Goal: Task Accomplishment & Management: Manage account settings

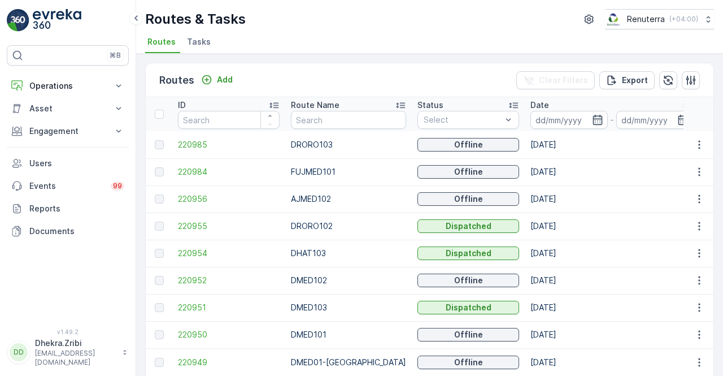
click at [140, 71] on div "Routes Add Clear Filters Export ID Route Name Status Select Date - Start Time E…" at bounding box center [429, 215] width 587 height 322
click at [144, 83] on div "Routes Add Clear Filters Export ID Route Name Status Select Date - Start Time E…" at bounding box center [429, 215] width 587 height 322
click at [76, 93] on button "Operations" at bounding box center [68, 86] width 122 height 23
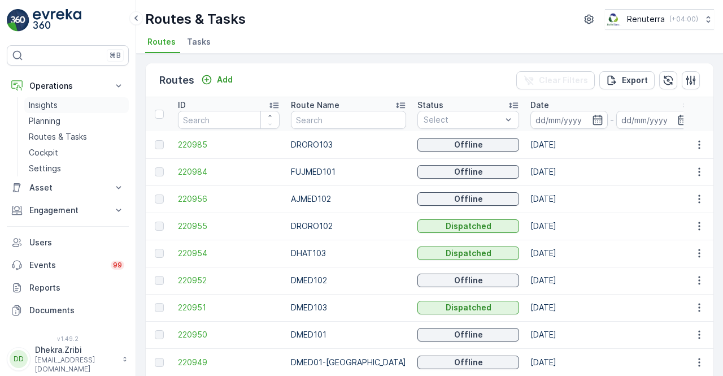
click at [51, 102] on p "Insights" at bounding box center [43, 104] width 29 height 11
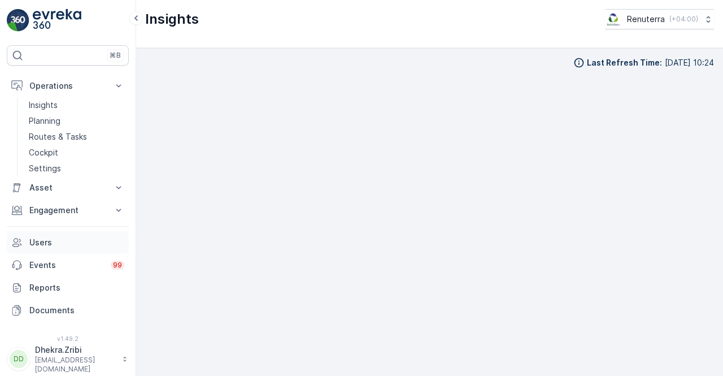
click at [80, 244] on p "Users" at bounding box center [76, 242] width 95 height 11
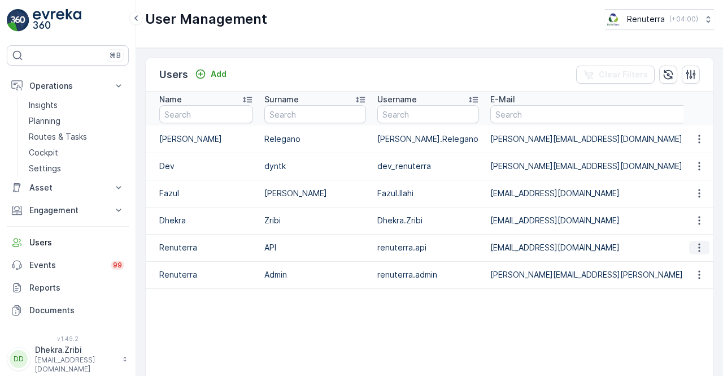
click at [697, 249] on icon "button" at bounding box center [699, 247] width 11 height 11
click at [697, 217] on icon "button" at bounding box center [699, 220] width 11 height 11
click at [697, 197] on icon "button" at bounding box center [699, 193] width 11 height 11
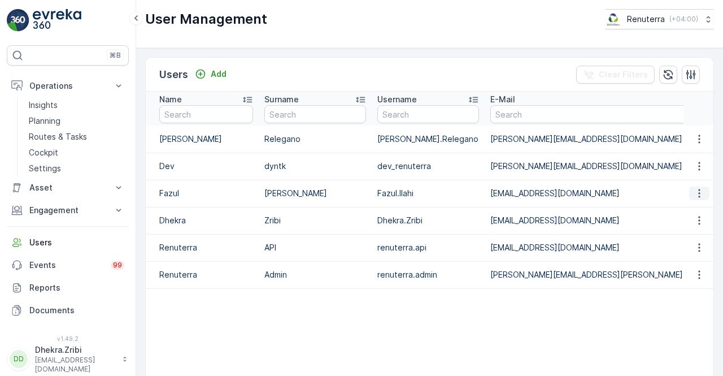
click at [697, 197] on icon "button" at bounding box center [699, 193] width 11 height 11
click at [698, 274] on icon "button" at bounding box center [699, 274] width 11 height 11
click at [700, 292] on span "Edit User" at bounding box center [700, 290] width 34 height 11
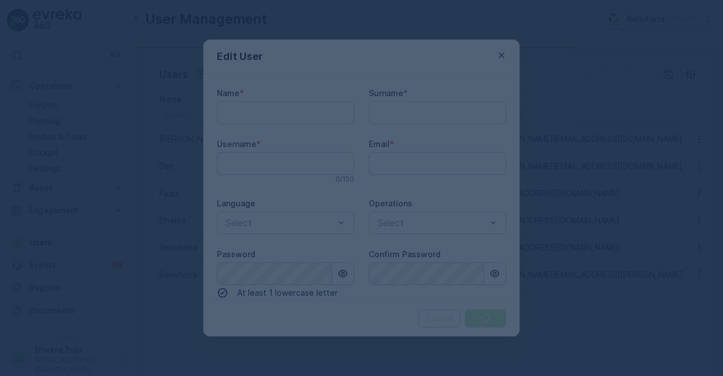
type input "Dhekra.Zribi"
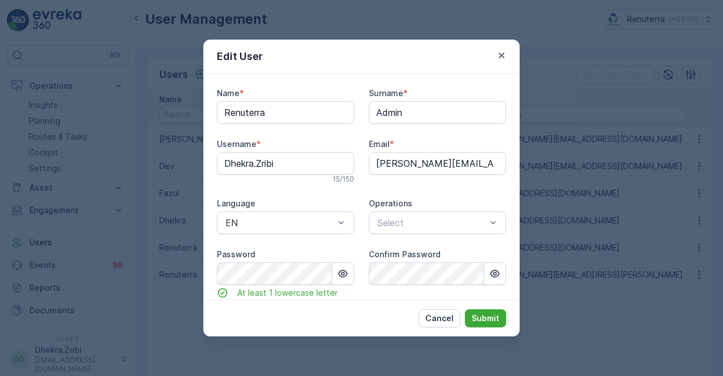
type input "Renuterra"
type input "Admin"
type input "renuterra.admin"
type input "[PERSON_NAME][EMAIL_ADDRESS][PERSON_NAME][DOMAIN_NAME]"
click at [344, 277] on icon "button" at bounding box center [342, 273] width 11 height 11
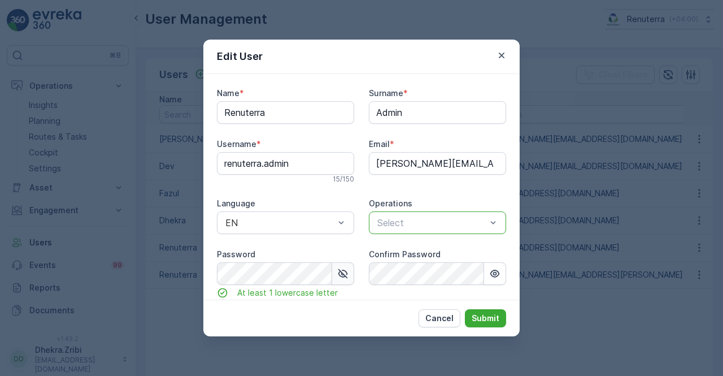
click at [438, 223] on div at bounding box center [431, 223] width 111 height 10
click at [331, 225] on div at bounding box center [279, 223] width 111 height 10
click at [493, 270] on icon "button" at bounding box center [495, 273] width 10 height 7
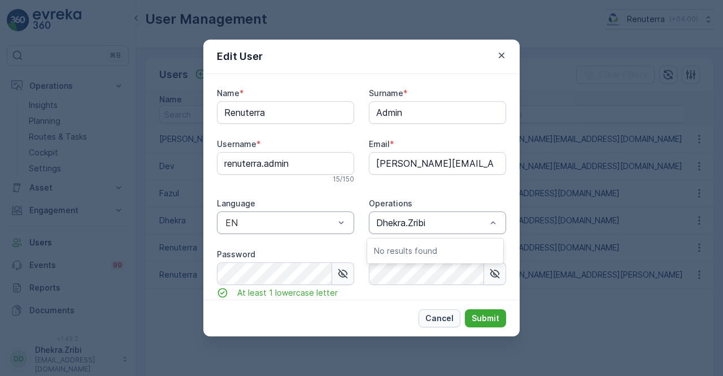
click at [440, 320] on p "Cancel" at bounding box center [439, 317] width 28 height 11
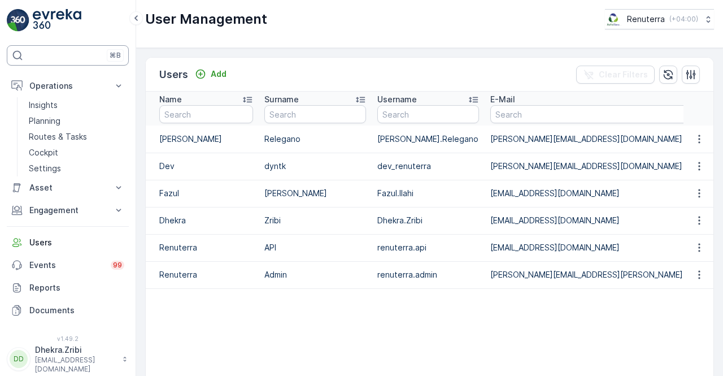
click at [118, 53] on p "⌘B" at bounding box center [115, 55] width 11 height 9
click at [40, 282] on p "Reports" at bounding box center [76, 287] width 95 height 11
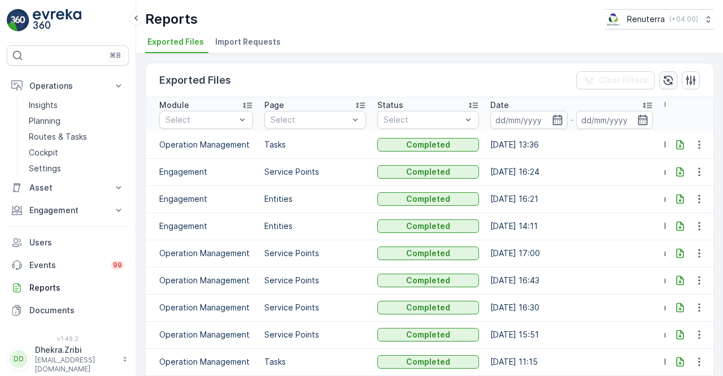
click at [670, 86] on button "button" at bounding box center [668, 80] width 18 height 18
click at [669, 84] on icon "button" at bounding box center [669, 80] width 10 height 10
click at [106, 85] on p "Operations" at bounding box center [67, 85] width 77 height 11
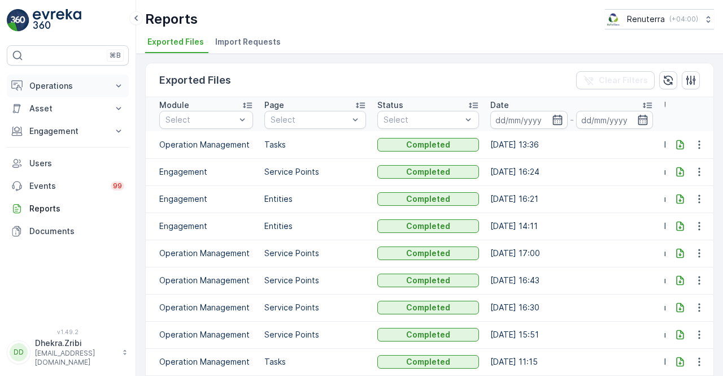
click at [106, 85] on p "Operations" at bounding box center [67, 85] width 77 height 11
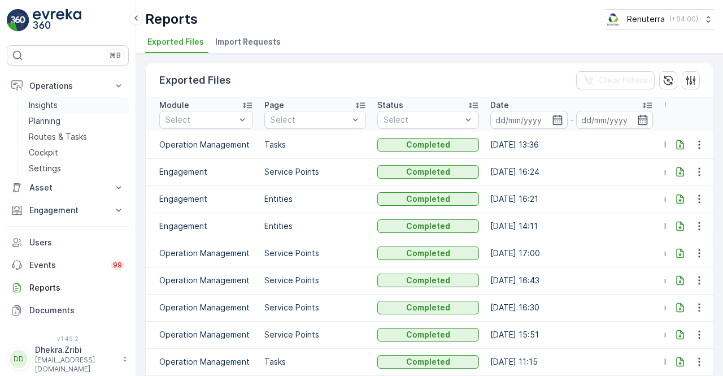
click at [60, 106] on link "Insights" at bounding box center [76, 105] width 105 height 16
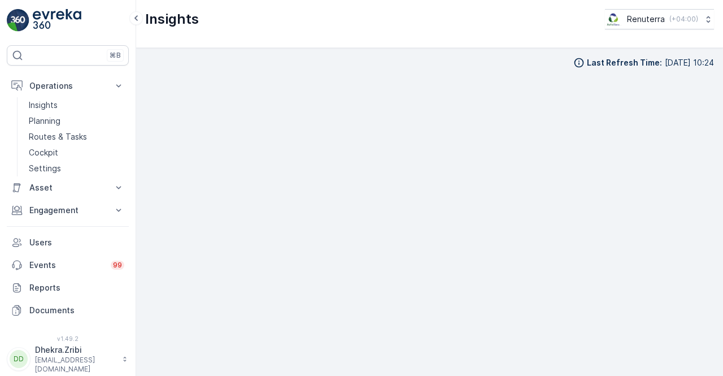
scroll to position [8, 0]
click at [66, 105] on link "Insights" at bounding box center [76, 105] width 105 height 16
click at [84, 179] on button "Asset" at bounding box center [68, 187] width 122 height 23
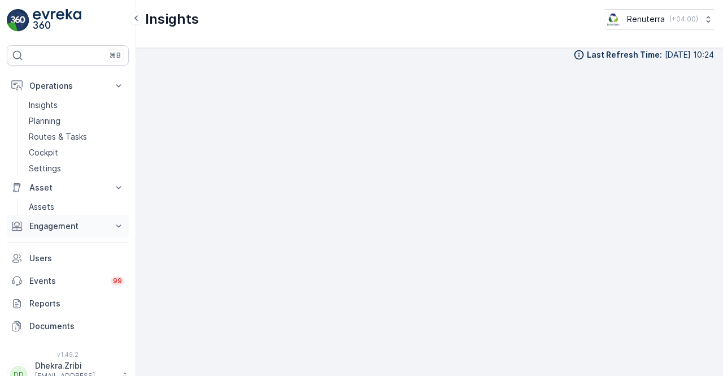
click at [81, 220] on p "Engagement" at bounding box center [67, 225] width 77 height 11
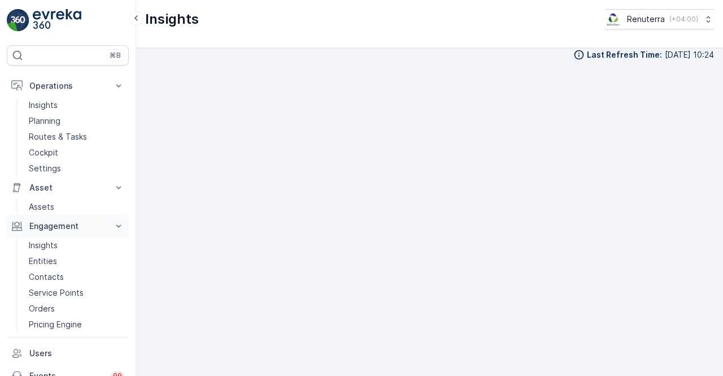
click at [90, 220] on p "Engagement" at bounding box center [67, 225] width 77 height 11
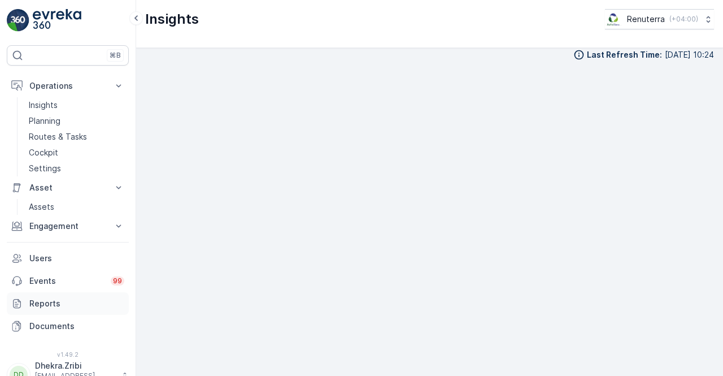
click at [66, 301] on p "Reports" at bounding box center [76, 303] width 95 height 11
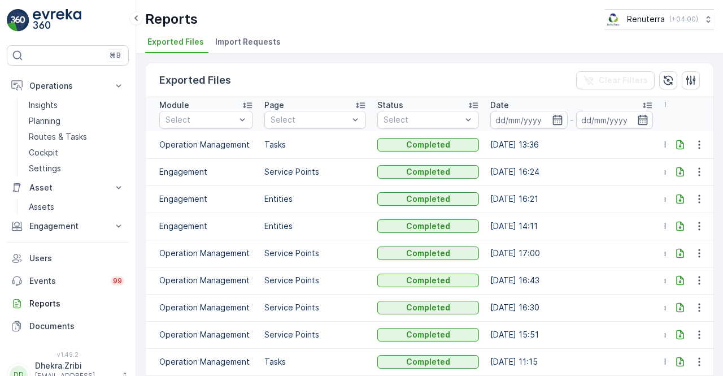
click at [225, 37] on span "Import Requests" at bounding box center [248, 41] width 66 height 11
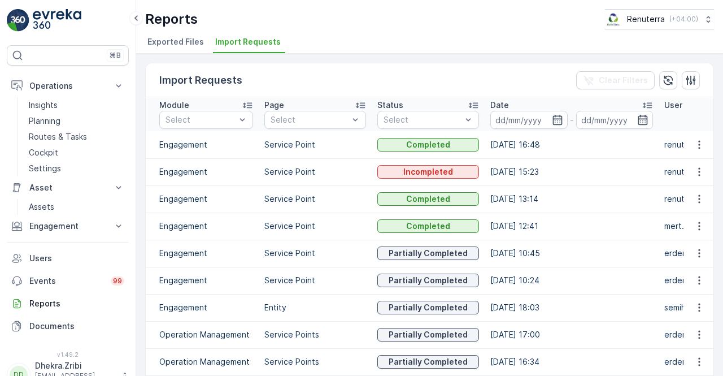
click at [165, 40] on span "Exported Files" at bounding box center [175, 41] width 57 height 11
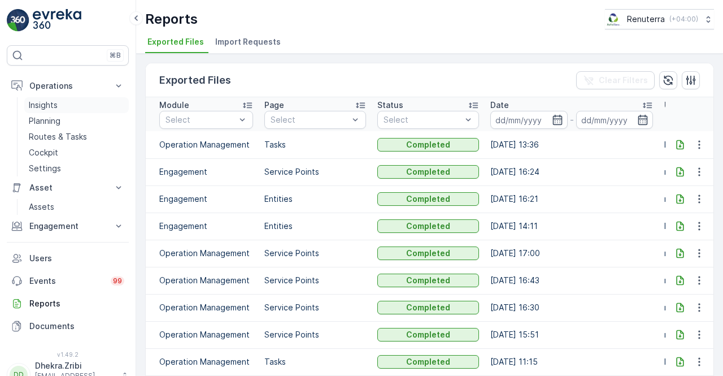
click at [70, 102] on link "Insights" at bounding box center [76, 105] width 105 height 16
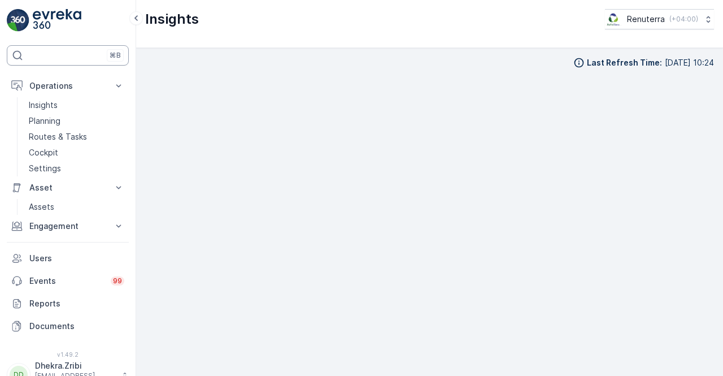
click at [81, 57] on div "⌘B" at bounding box center [68, 55] width 122 height 20
click at [57, 253] on p "Users" at bounding box center [76, 258] width 95 height 11
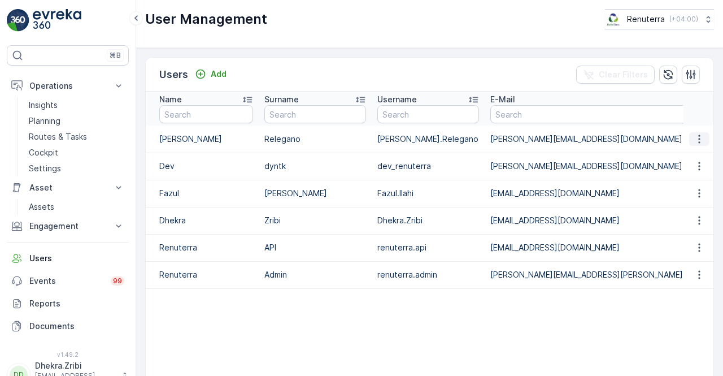
click at [701, 140] on icon "button" at bounding box center [699, 138] width 11 height 11
click at [688, 153] on span "Edit User" at bounding box center [700, 154] width 34 height 11
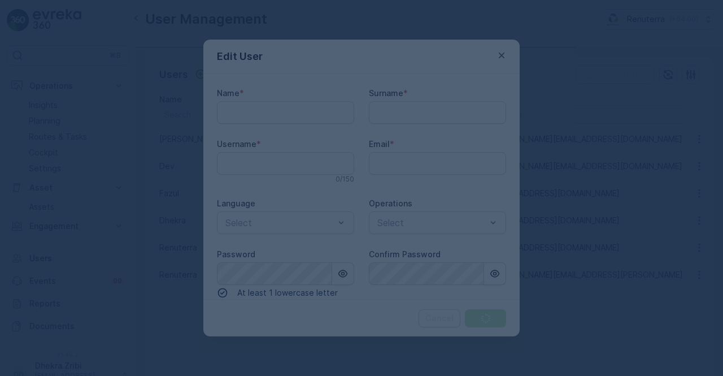
type input "[PERSON_NAME]"
type input "Relegano"
type input "[PERSON_NAME].Relegano"
type input "[PERSON_NAME][EMAIL_ADDRESS][DOMAIN_NAME]"
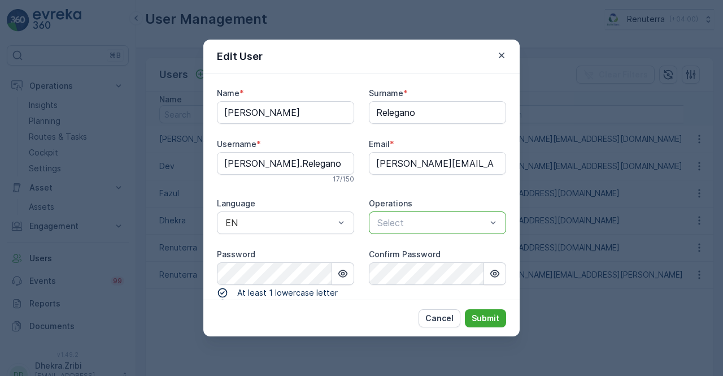
click at [410, 219] on div at bounding box center [431, 223] width 111 height 10
click at [503, 55] on icon "button" at bounding box center [501, 55] width 11 height 11
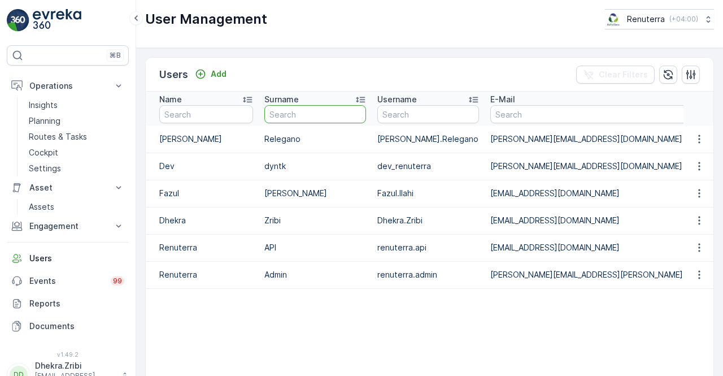
click at [294, 111] on input "text" at bounding box center [315, 114] width 102 height 18
click at [62, 81] on p "Operations" at bounding box center [67, 85] width 77 height 11
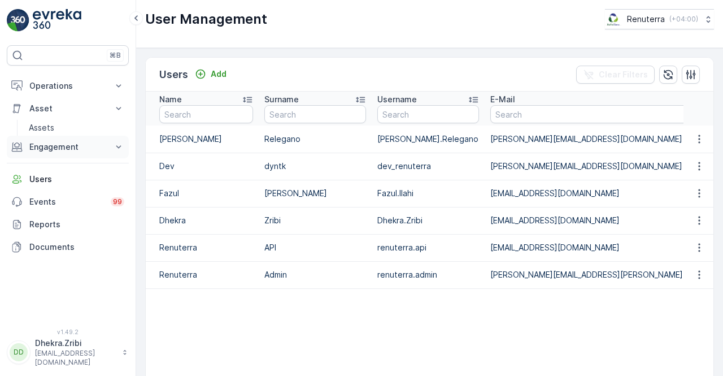
click at [80, 142] on p "Engagement" at bounding box center [67, 146] width 77 height 11
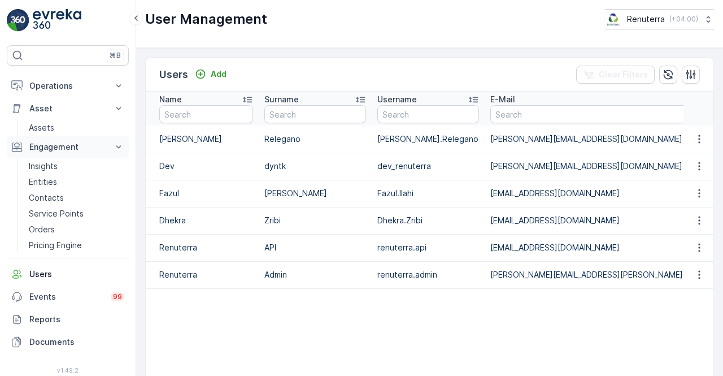
click at [80, 142] on p "Engagement" at bounding box center [67, 146] width 77 height 11
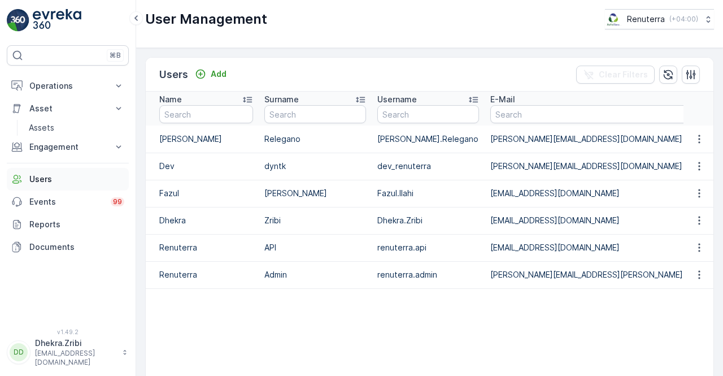
click at [60, 179] on p "Users" at bounding box center [76, 178] width 95 height 11
click at [552, 275] on td "[PERSON_NAME][EMAIL_ADDRESS][PERSON_NAME][DOMAIN_NAME]" at bounding box center [618, 274] width 266 height 27
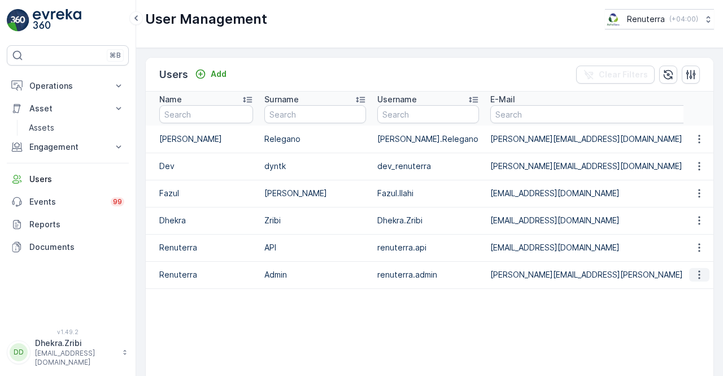
click at [694, 274] on icon "button" at bounding box center [699, 274] width 11 height 11
click at [666, 73] on icon "button" at bounding box center [668, 74] width 11 height 11
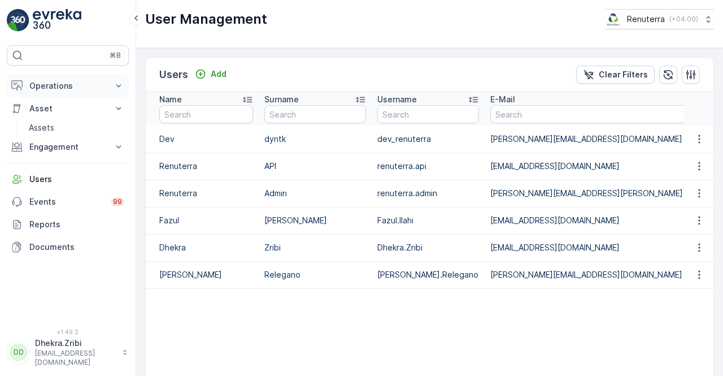
click at [80, 81] on p "Operations" at bounding box center [67, 85] width 77 height 11
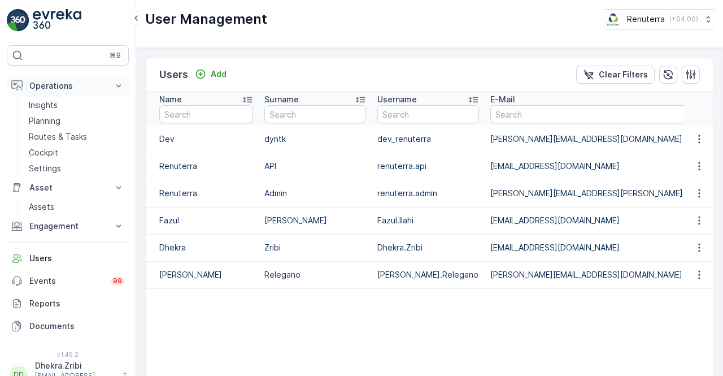
click at [80, 81] on p "Operations" at bounding box center [67, 85] width 77 height 11
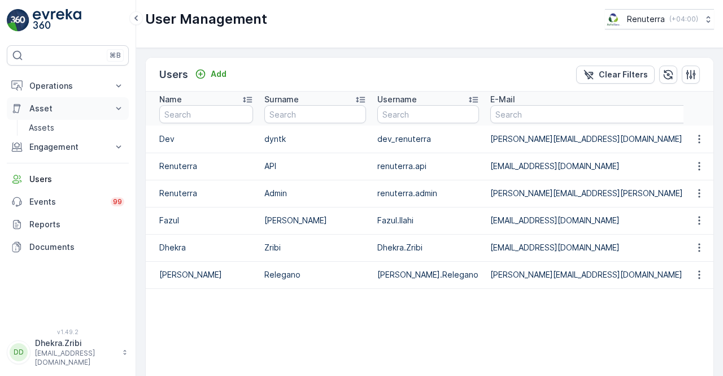
click at [72, 105] on p "Asset" at bounding box center [67, 108] width 77 height 11
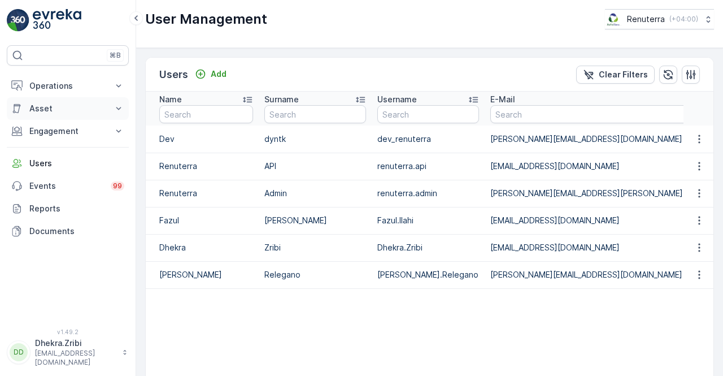
click at [72, 105] on p "Asset" at bounding box center [67, 108] width 77 height 11
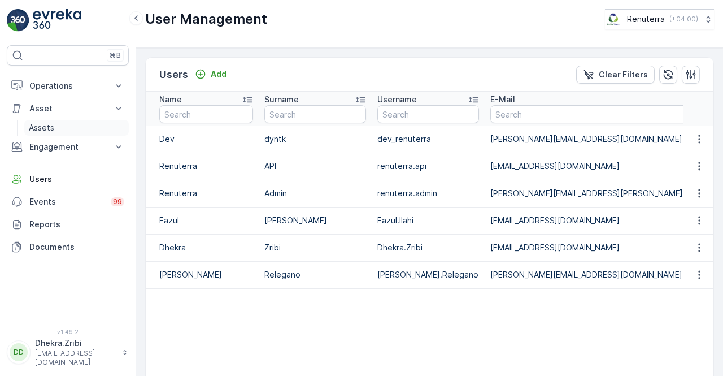
click at [70, 127] on link "Assets" at bounding box center [76, 128] width 105 height 16
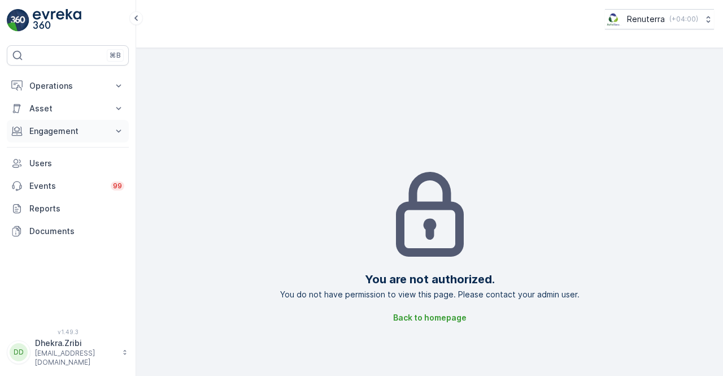
click at [113, 131] on icon at bounding box center [118, 130] width 11 height 11
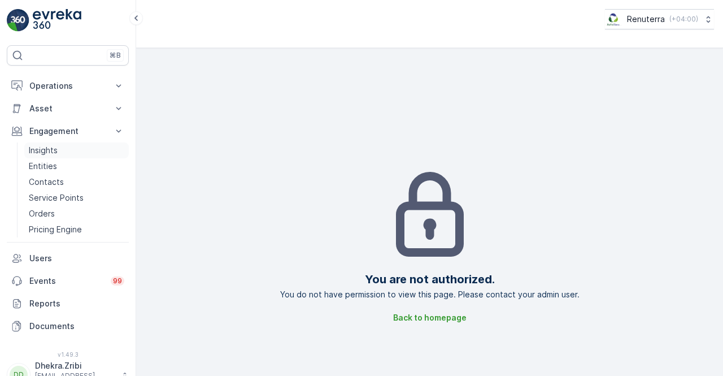
click at [97, 145] on link "Insights" at bounding box center [76, 150] width 105 height 16
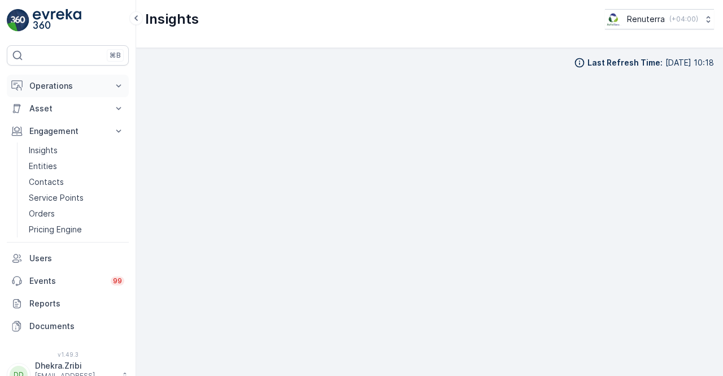
click at [115, 88] on icon at bounding box center [118, 85] width 11 height 11
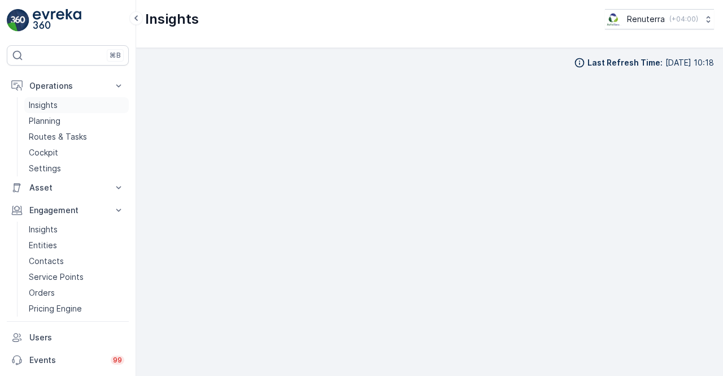
click at [77, 103] on link "Insights" at bounding box center [76, 105] width 105 height 16
click at [58, 121] on p "Planning" at bounding box center [45, 120] width 32 height 11
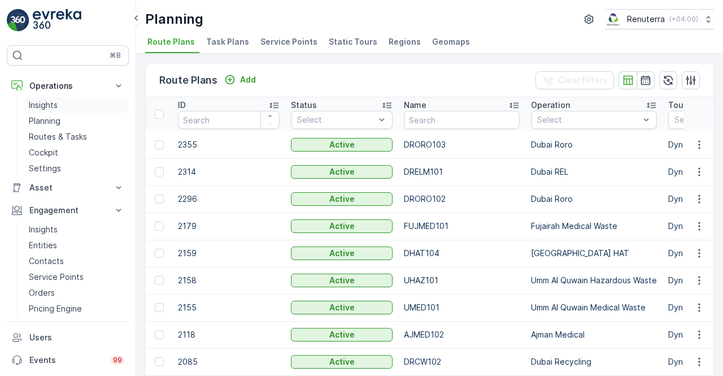
click at [73, 106] on link "Insights" at bounding box center [76, 105] width 105 height 16
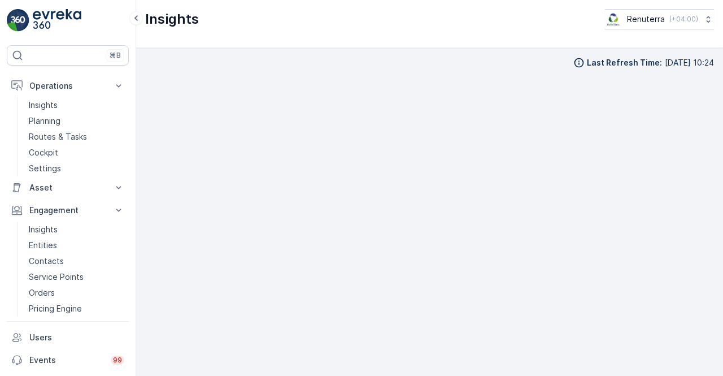
scroll to position [8, 0]
click at [63, 108] on link "Insights" at bounding box center [76, 105] width 105 height 16
click at [145, 101] on div "Last Refresh Time : 03.09.2025 10:24" at bounding box center [429, 212] width 587 height 328
click at [60, 106] on link "Insights" at bounding box center [76, 105] width 105 height 16
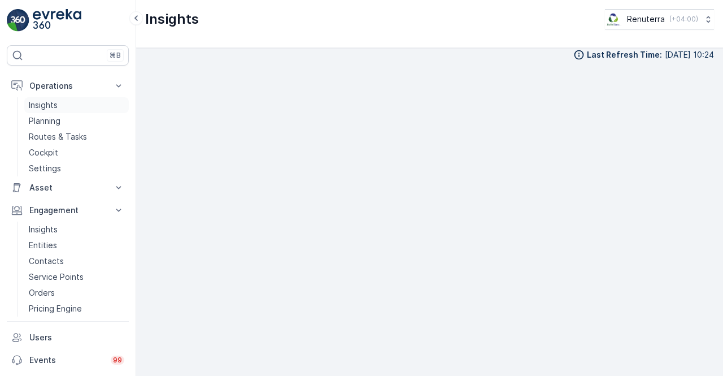
click at [60, 106] on link "Insights" at bounding box center [76, 105] width 105 height 16
click at [70, 101] on link "Insights" at bounding box center [76, 105] width 105 height 16
click at [54, 105] on p "Insights" at bounding box center [43, 104] width 29 height 11
click at [62, 106] on link "Insights" at bounding box center [76, 105] width 105 height 16
